Goal: Information Seeking & Learning: Learn about a topic

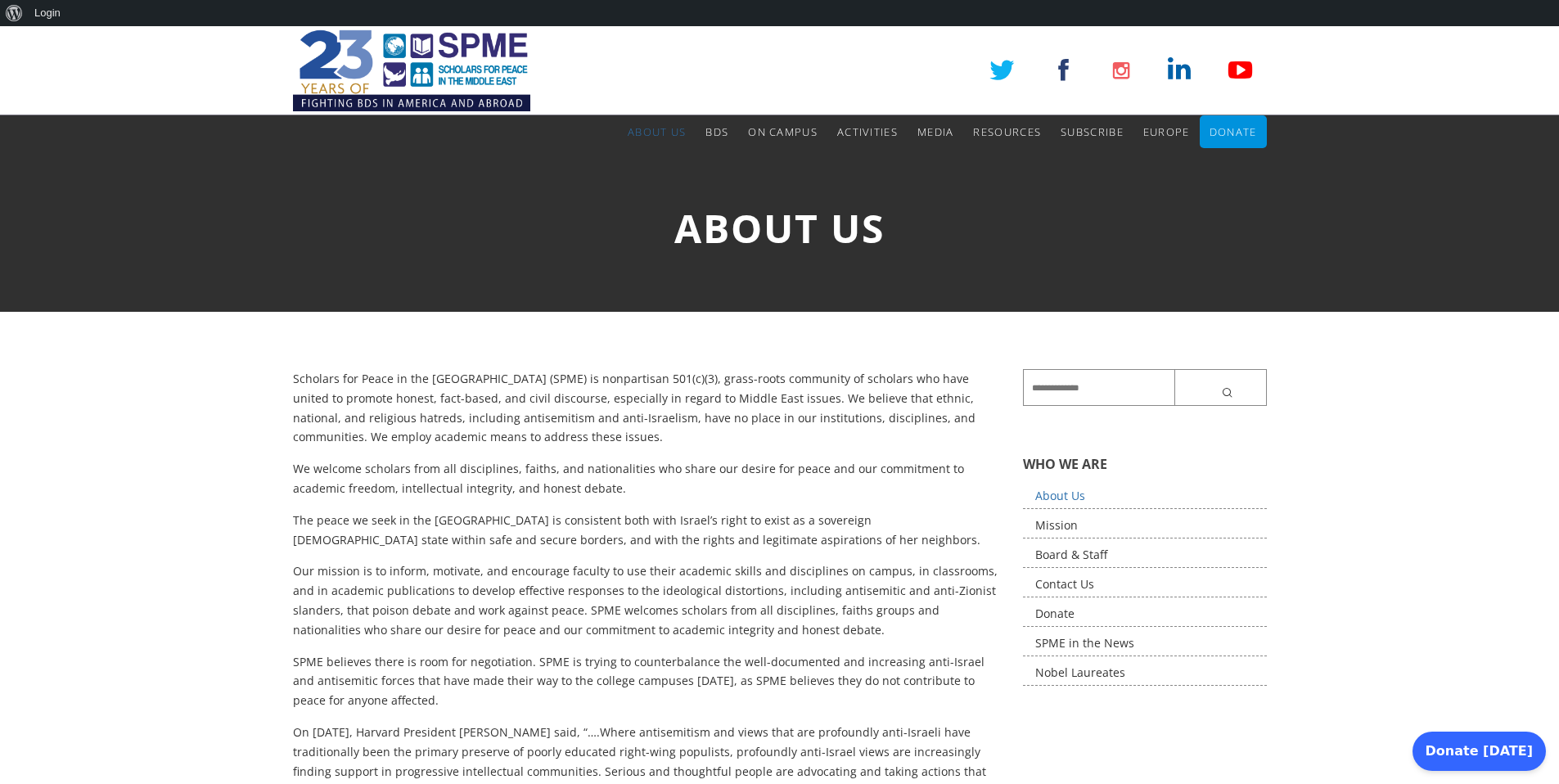
click at [490, 388] on p "Scholars for Peace in the [GEOGRAPHIC_DATA] (SPME) is nonpartisan 501(c)(3), gr…" at bounding box center [646, 407] width 706 height 77
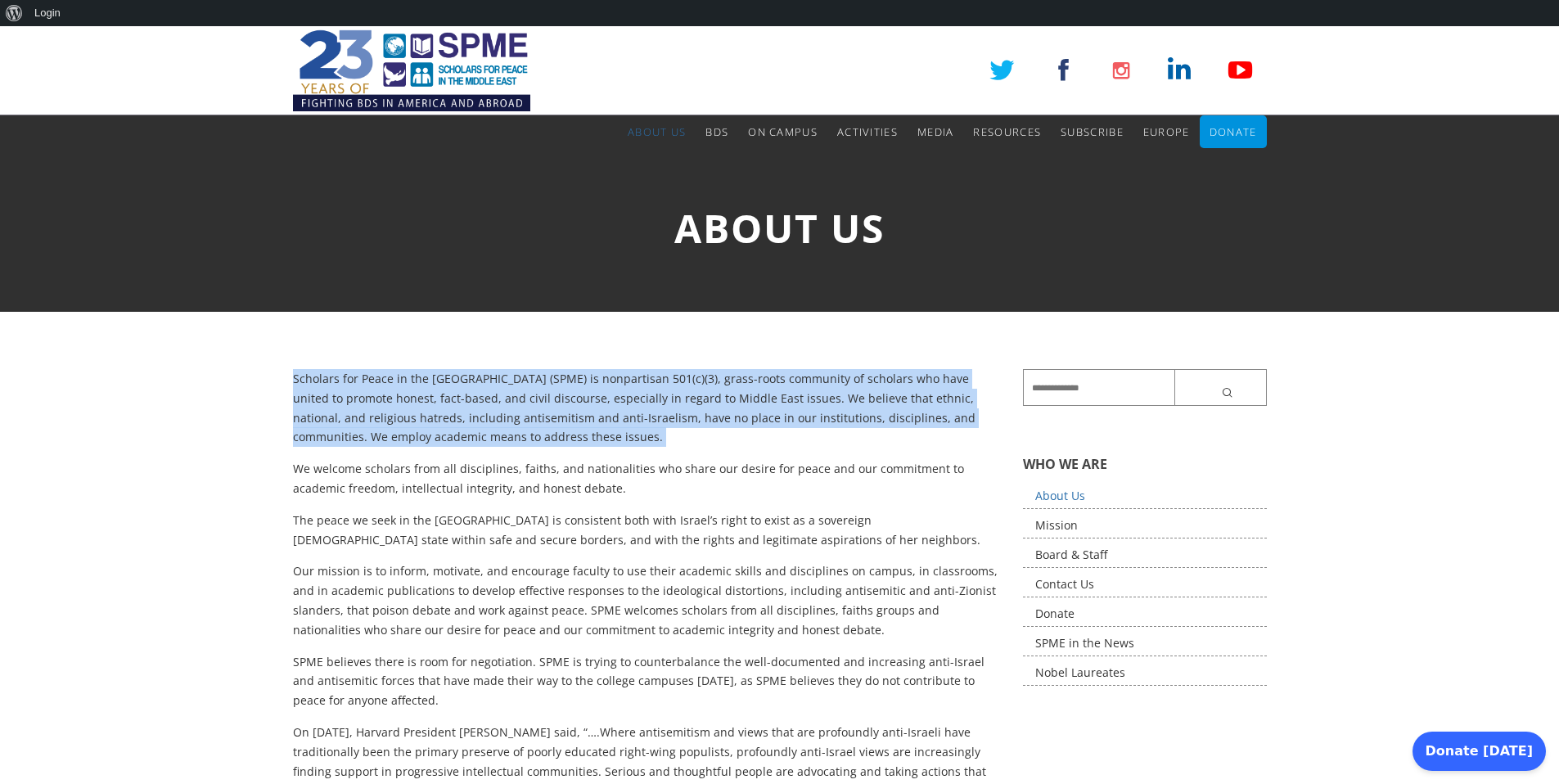
click at [490, 388] on p "Scholars for Peace in the [GEOGRAPHIC_DATA] (SPME) is nonpartisan 501(c)(3), gr…" at bounding box center [646, 407] width 706 height 77
copy div "Scholars for Peace in the [GEOGRAPHIC_DATA] (SPME) is nonpartisan 501(c)(3), gr…"
